Goal: Information Seeking & Learning: Learn about a topic

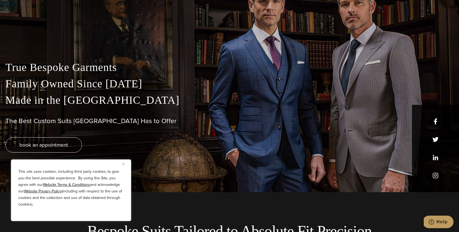
scroll to position [40, 0]
click at [123, 164] on img "Close" at bounding box center [123, 164] width 2 height 2
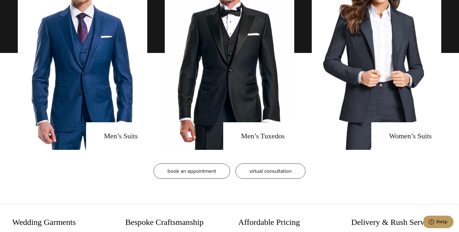
scroll to position [460, 0]
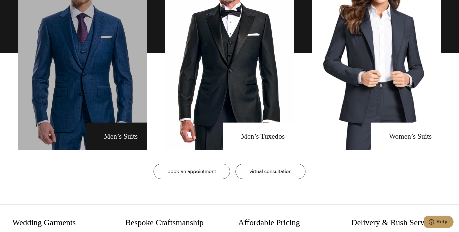
click at [111, 139] on link "men's suits" at bounding box center [82, 53] width 129 height 194
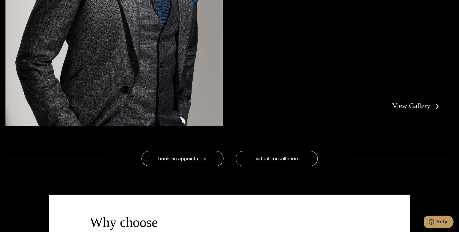
scroll to position [1216, 0]
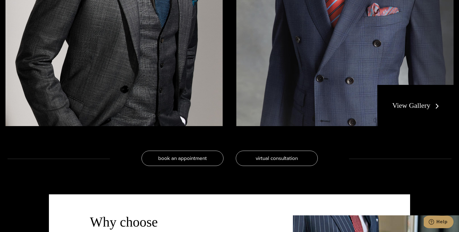
click at [414, 108] on link "View Gallery" at bounding box center [416, 106] width 49 height 8
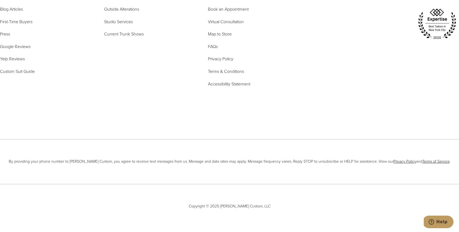
scroll to position [3168, 0]
